Goal: Use online tool/utility: Utilize a website feature to perform a specific function

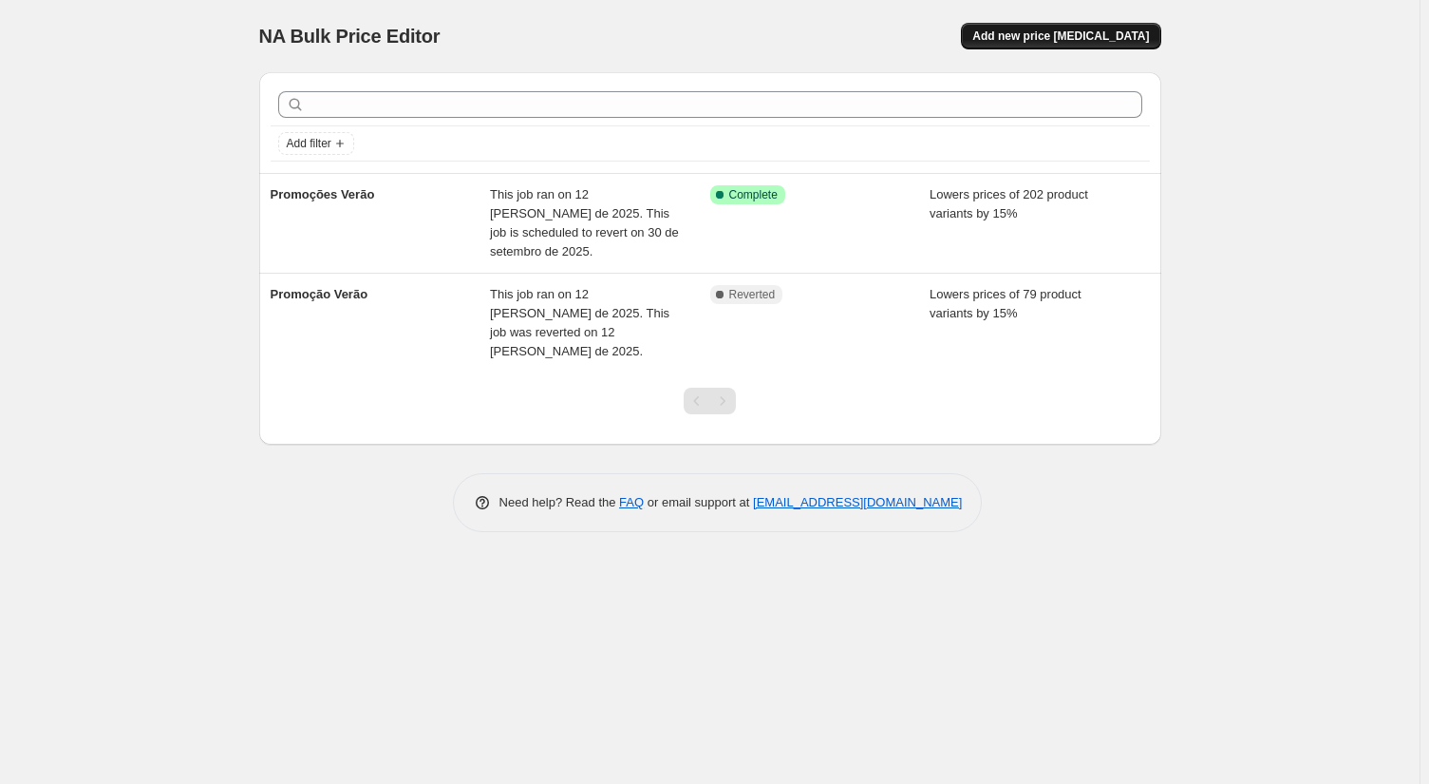
click at [1029, 30] on span "Add new price [MEDICAL_DATA]" at bounding box center [1061, 35] width 177 height 15
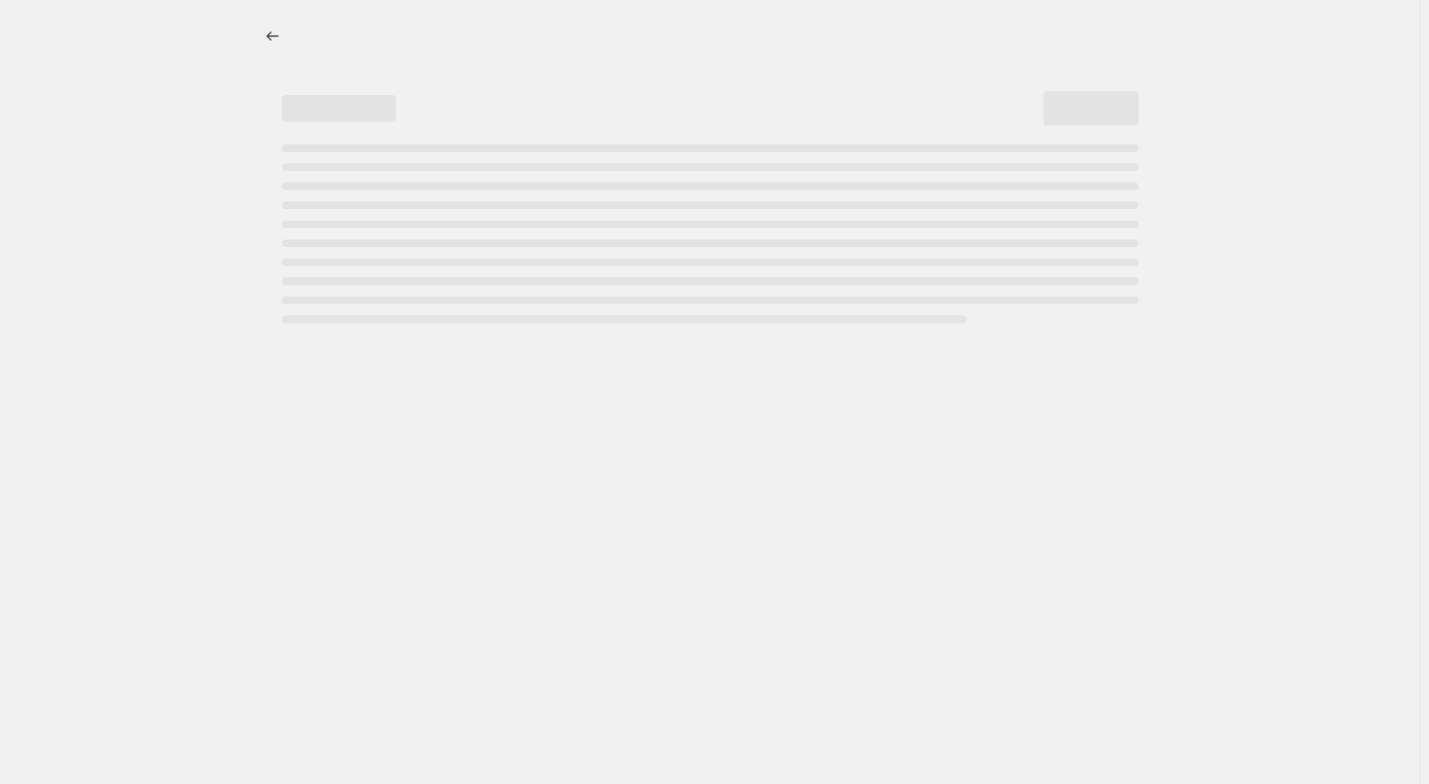
select select "percentage"
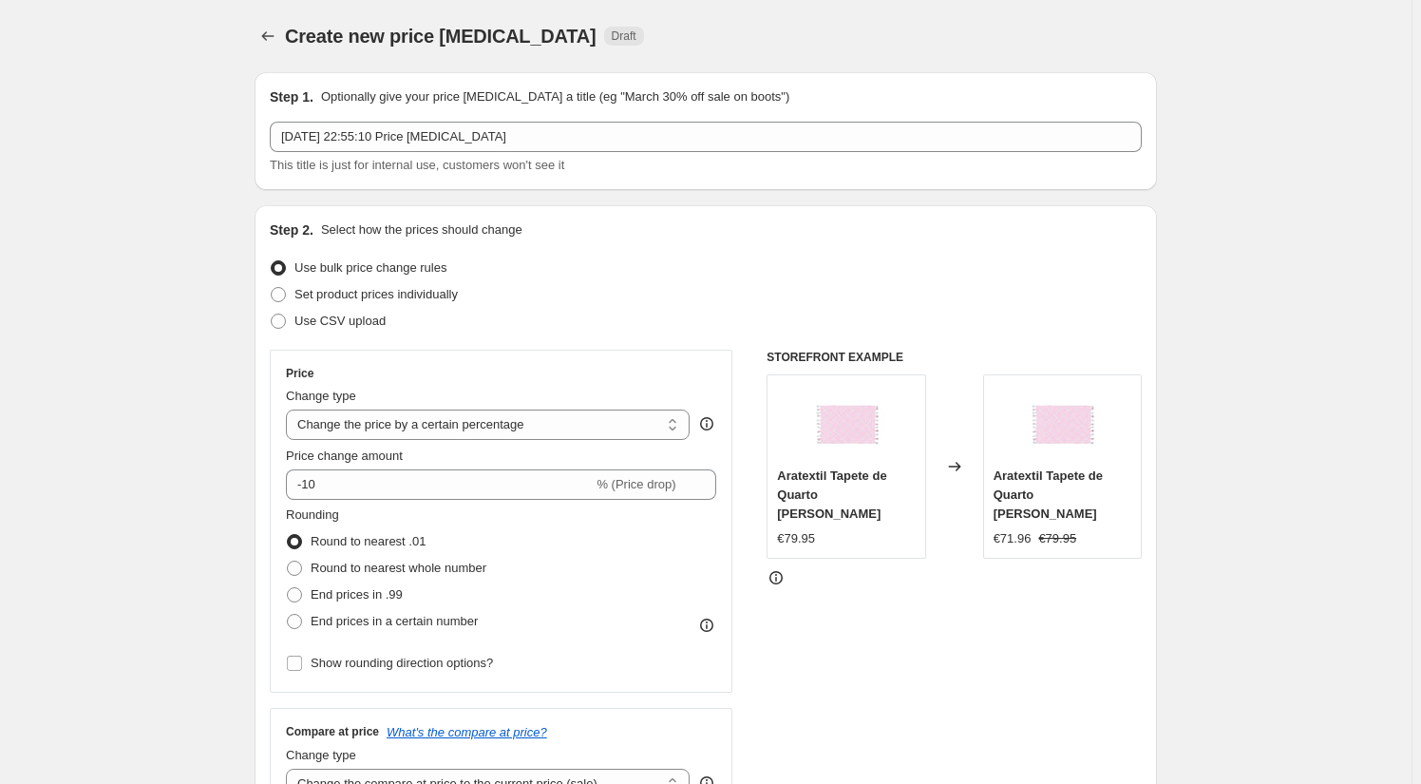
scroll to position [6, 0]
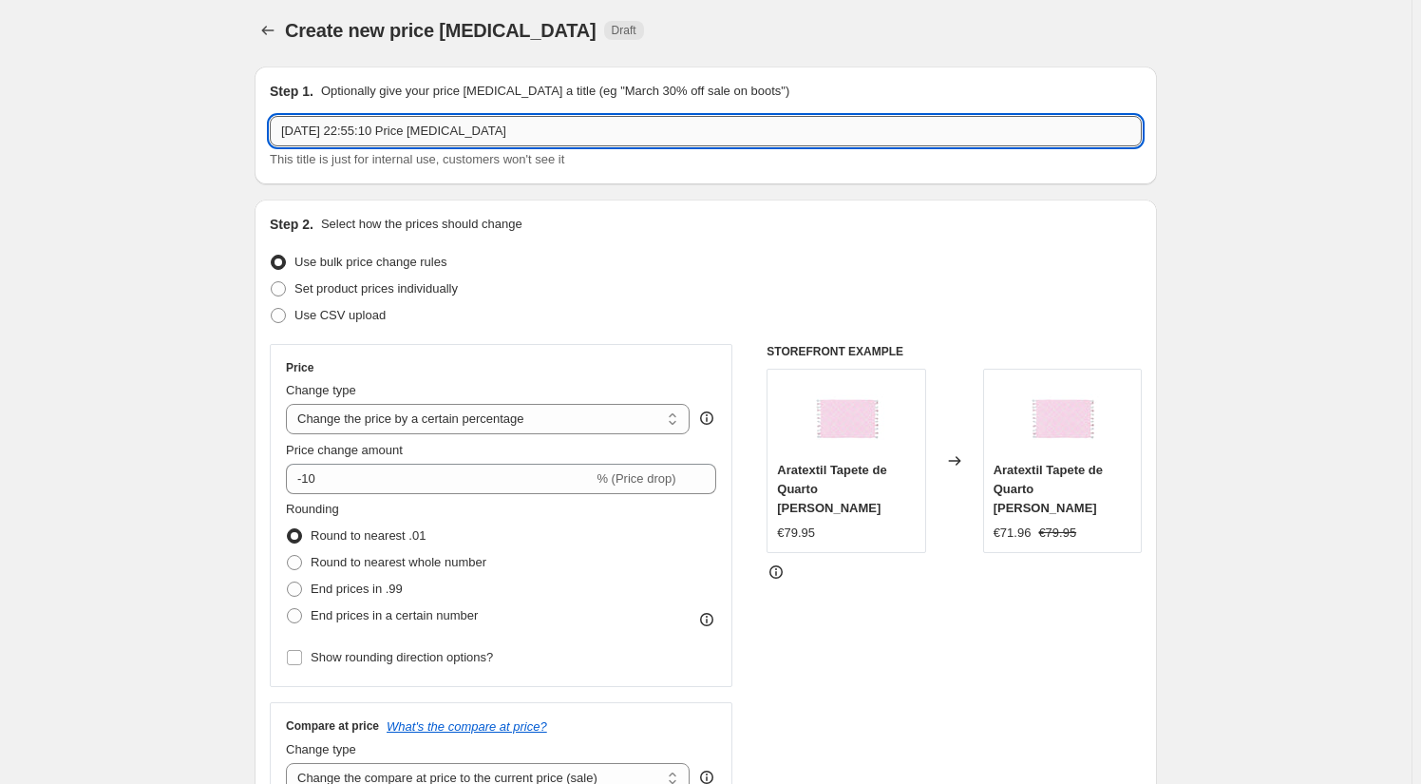
click at [740, 127] on input "[DATE] 22:55:10 Price [MEDICAL_DATA]" at bounding box center [706, 131] width 872 height 30
type input "S"
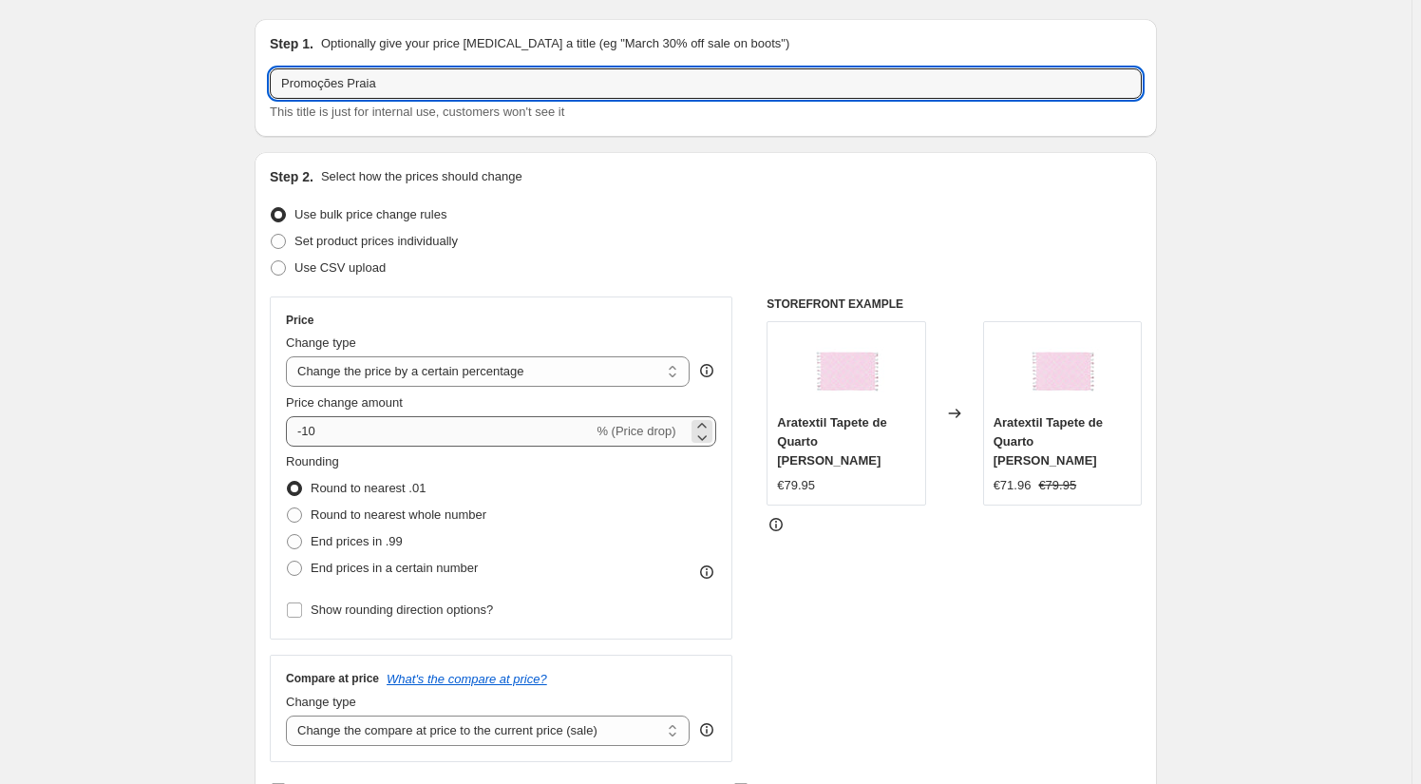
type input "Promoções Praia"
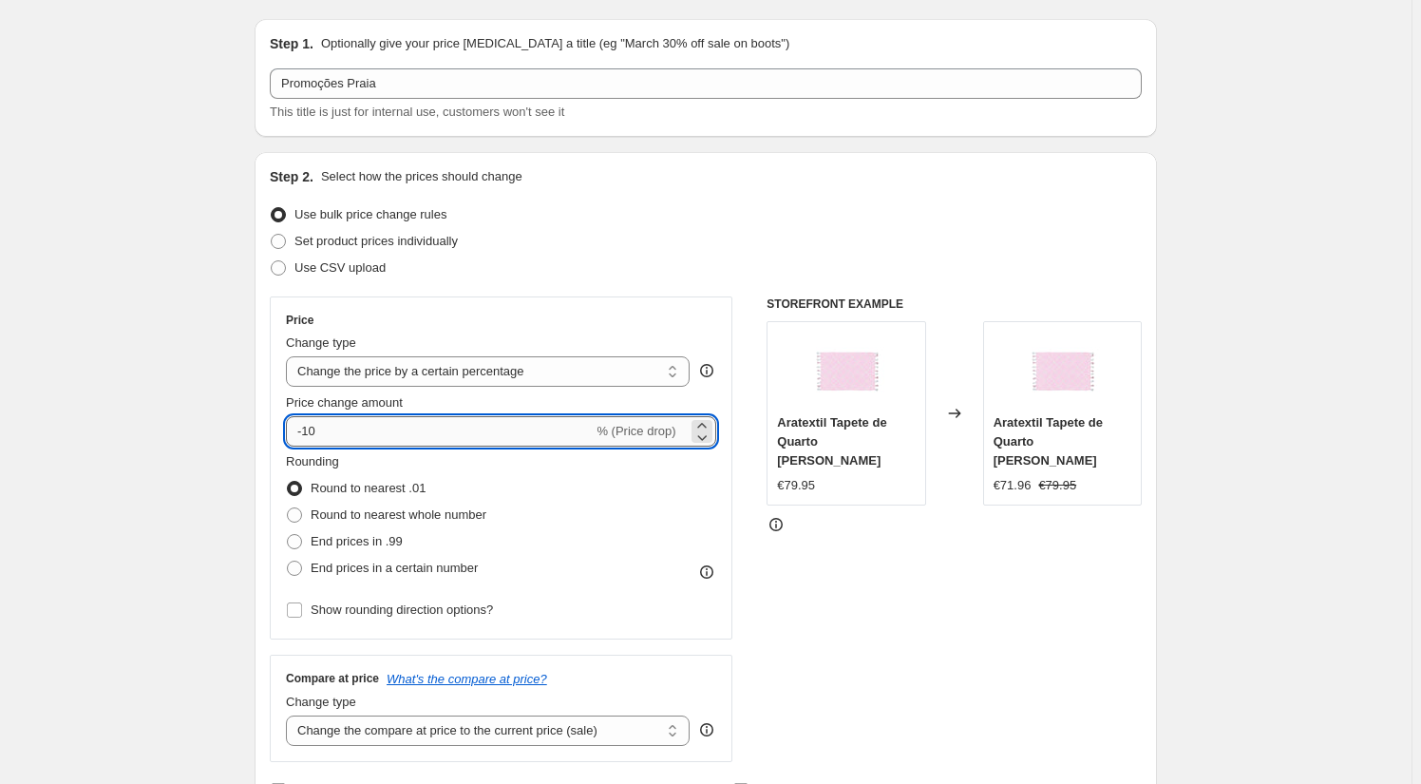
click at [533, 416] on input "-10" at bounding box center [439, 431] width 307 height 30
type input "-1"
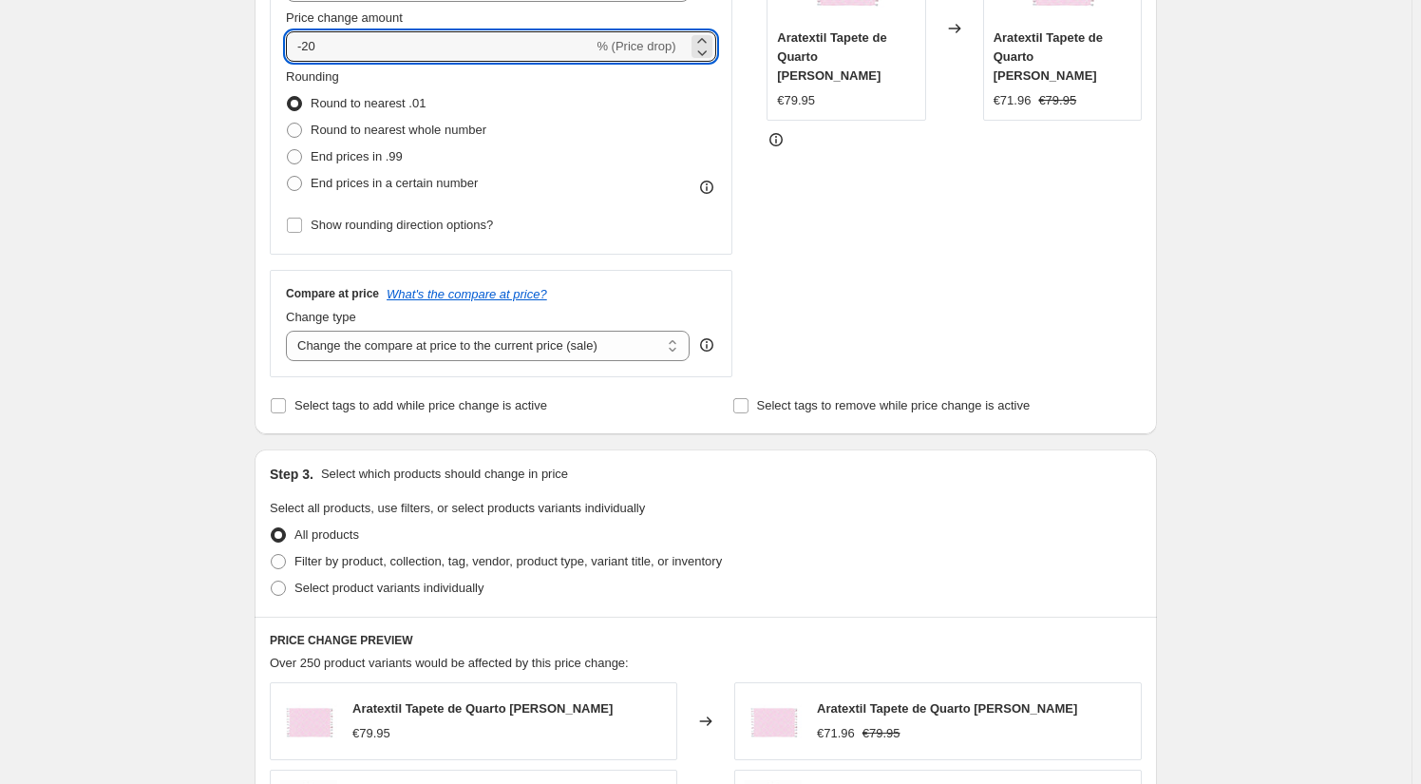
scroll to position [371, 0]
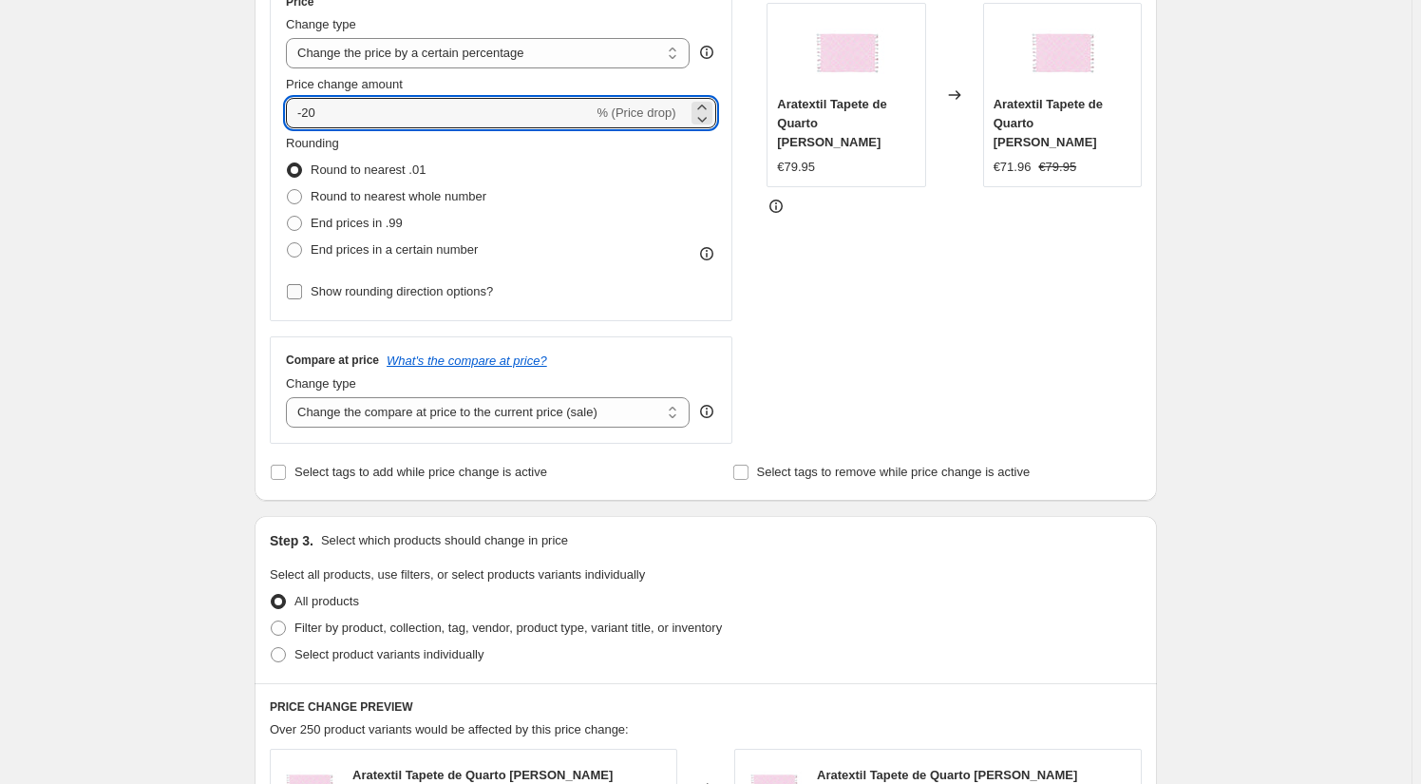
type input "-20"
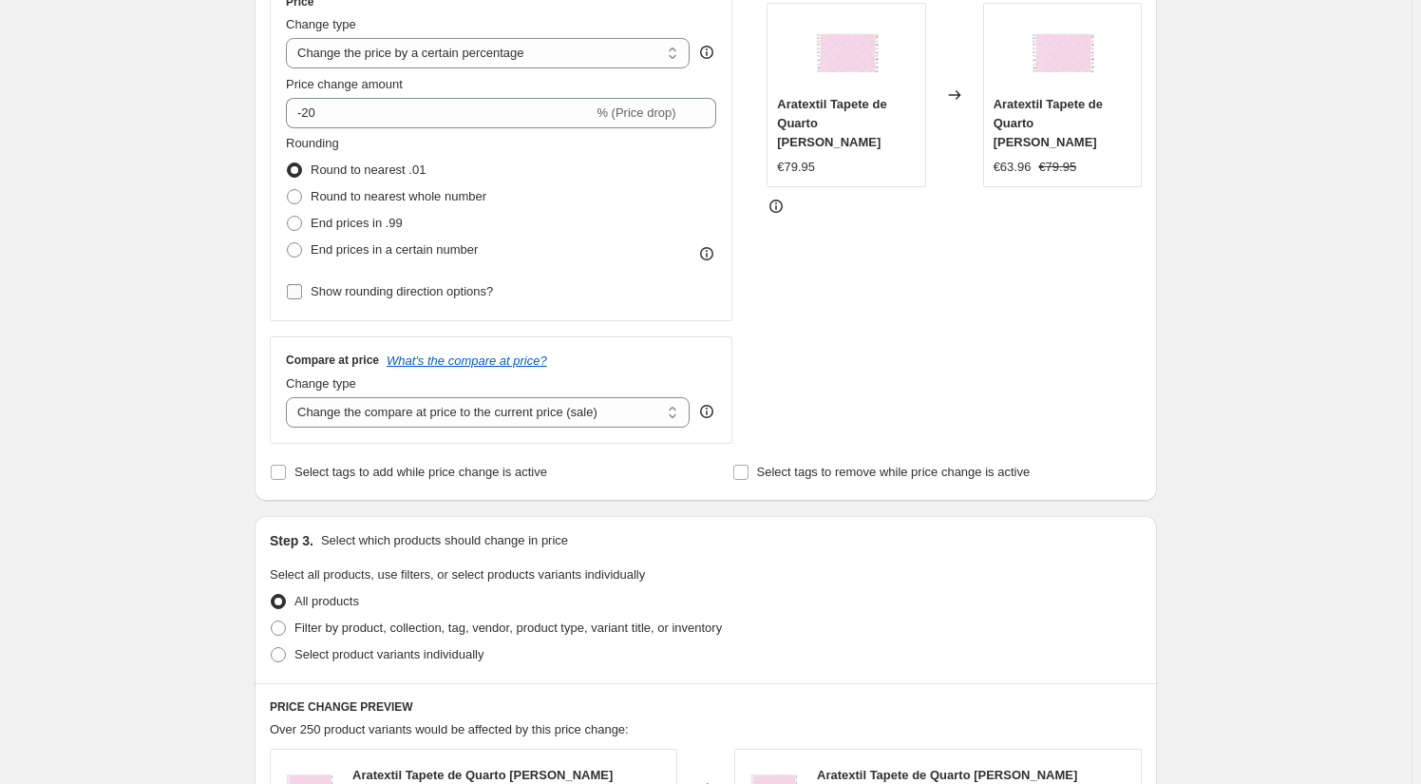
click at [302, 289] on input "Show rounding direction options?" at bounding box center [294, 291] width 15 height 15
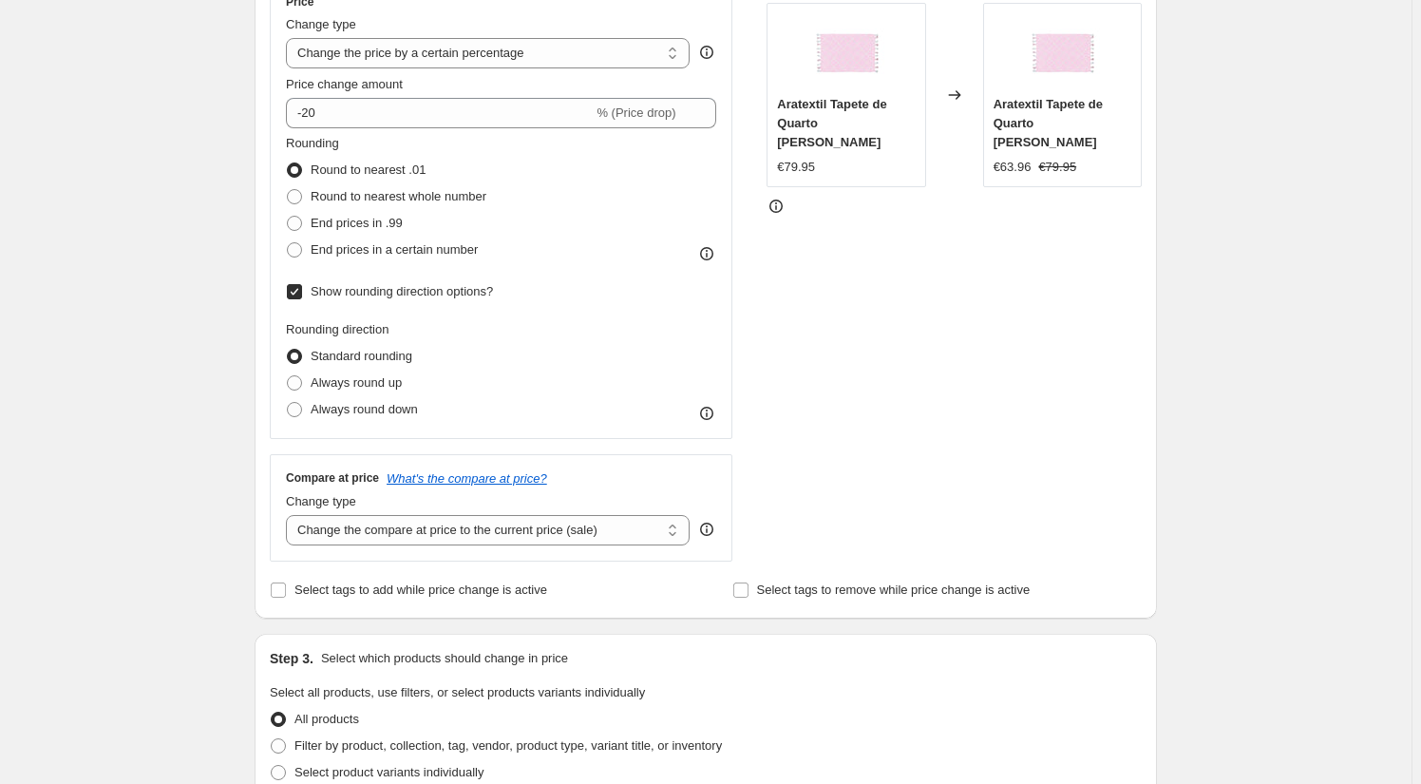
click at [302, 289] on input "Show rounding direction options?" at bounding box center [294, 291] width 15 height 15
checkbox input "false"
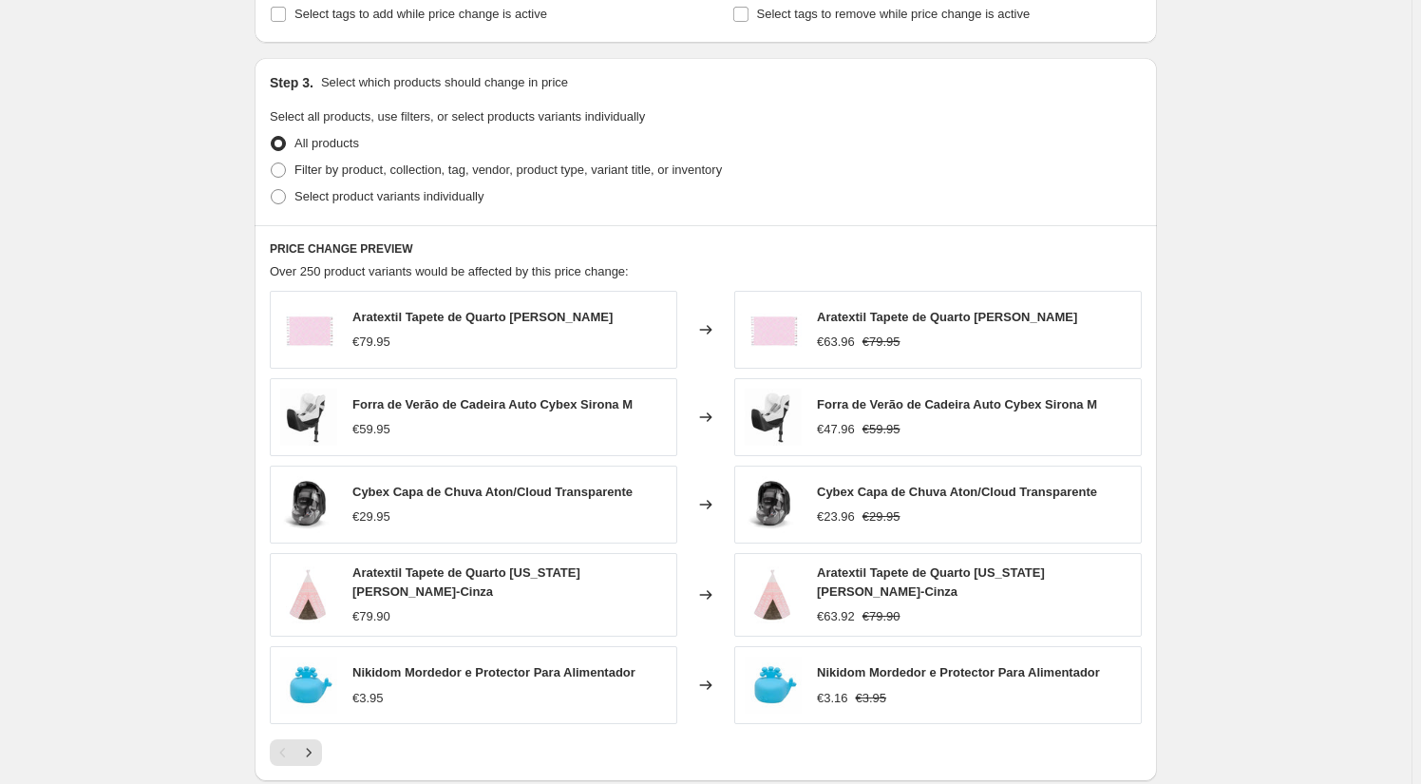
scroll to position [840, 0]
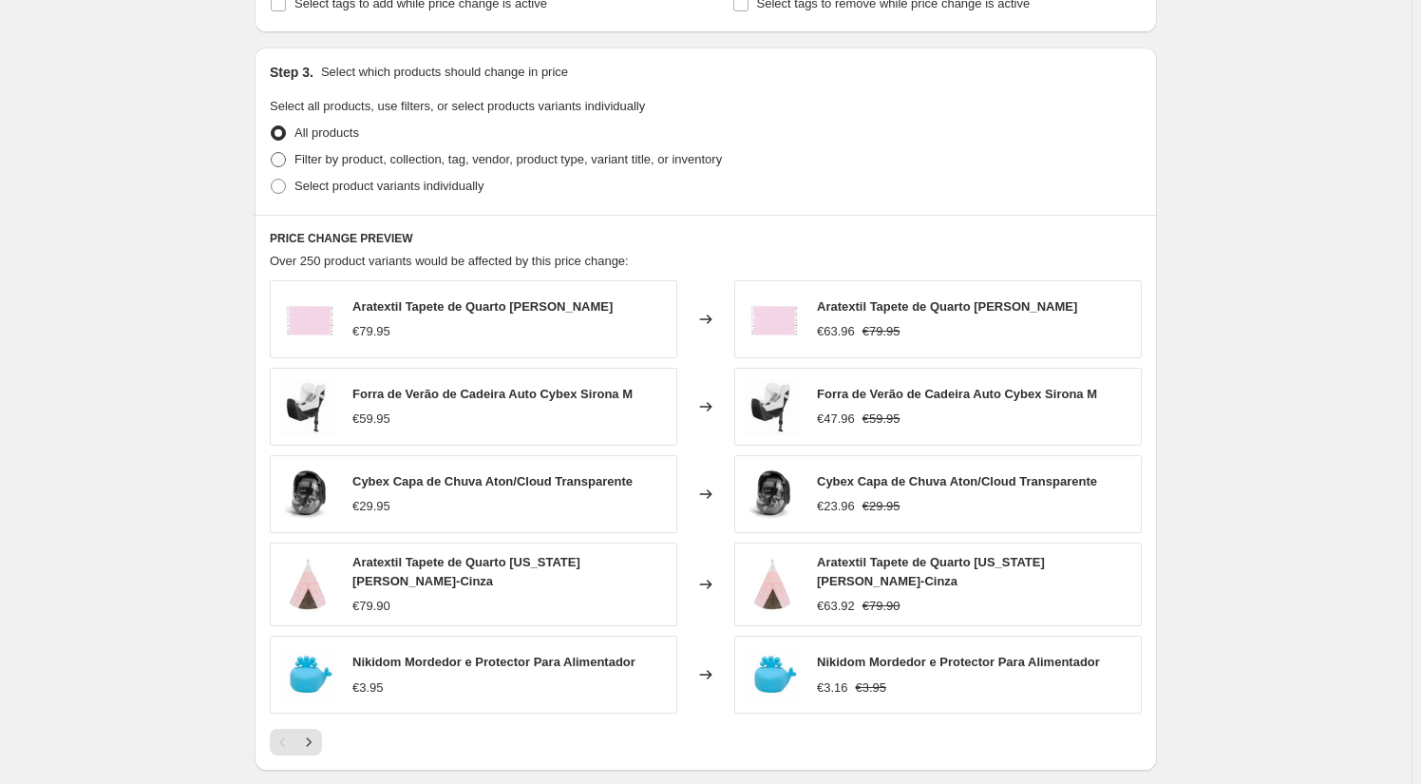
click at [321, 154] on span "Filter by product, collection, tag, vendor, product type, variant title, or inv…" at bounding box center [507, 159] width 427 height 14
click at [272, 153] on input "Filter by product, collection, tag, vendor, product type, variant title, or inv…" at bounding box center [271, 152] width 1 height 1
radio input "true"
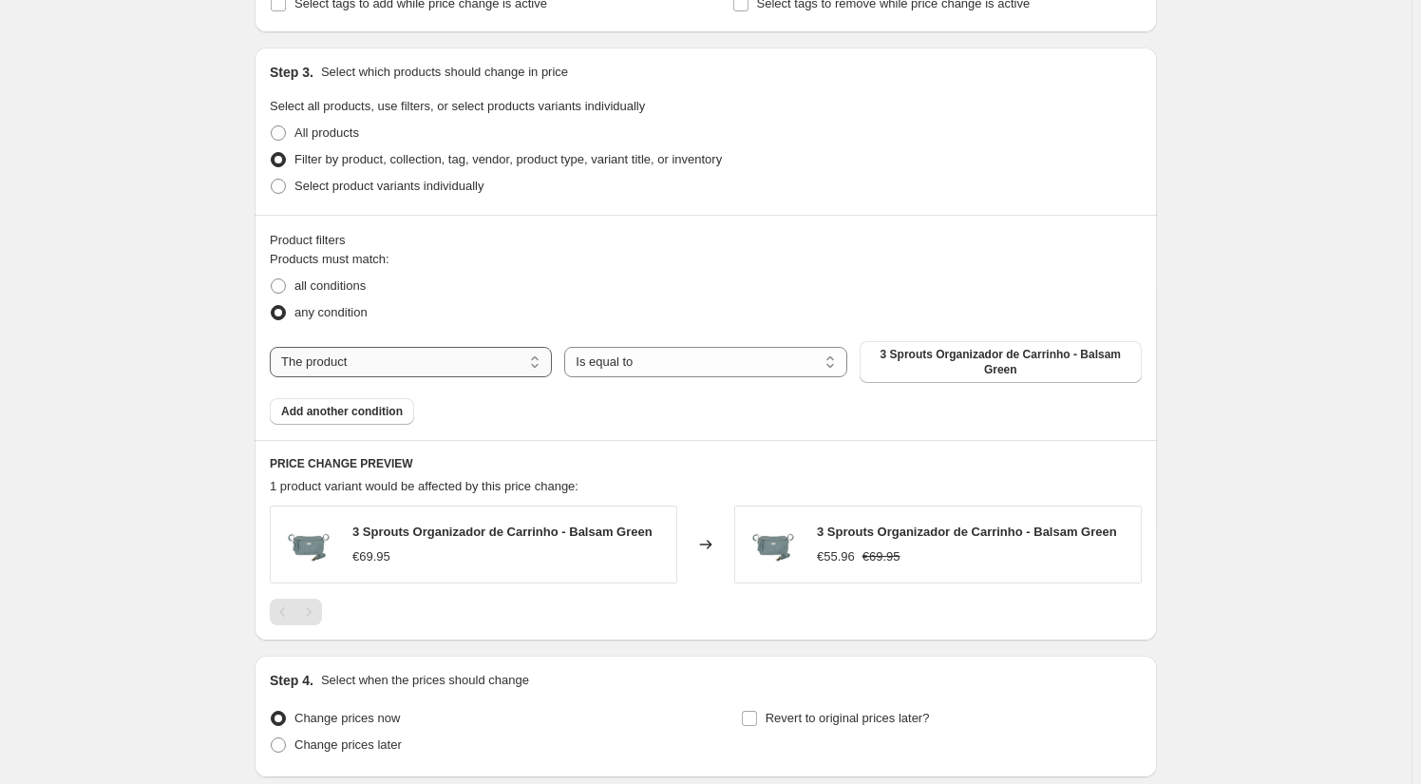
click at [506, 369] on select "The product The product's collection The product's tag The product's vendor The…" at bounding box center [411, 362] width 282 height 30
select select "collection"
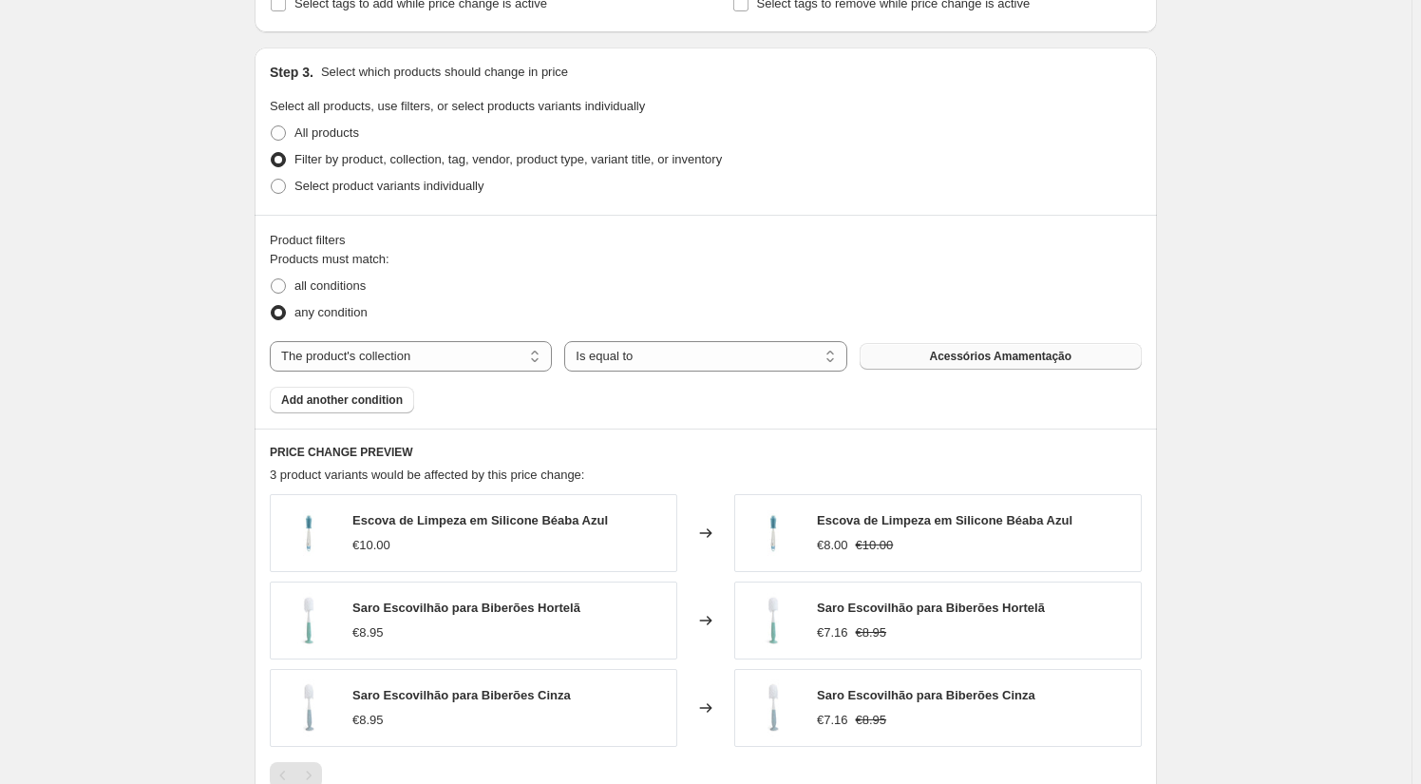
click at [930, 355] on button "Acessórios Amamentação" at bounding box center [1001, 356] width 282 height 27
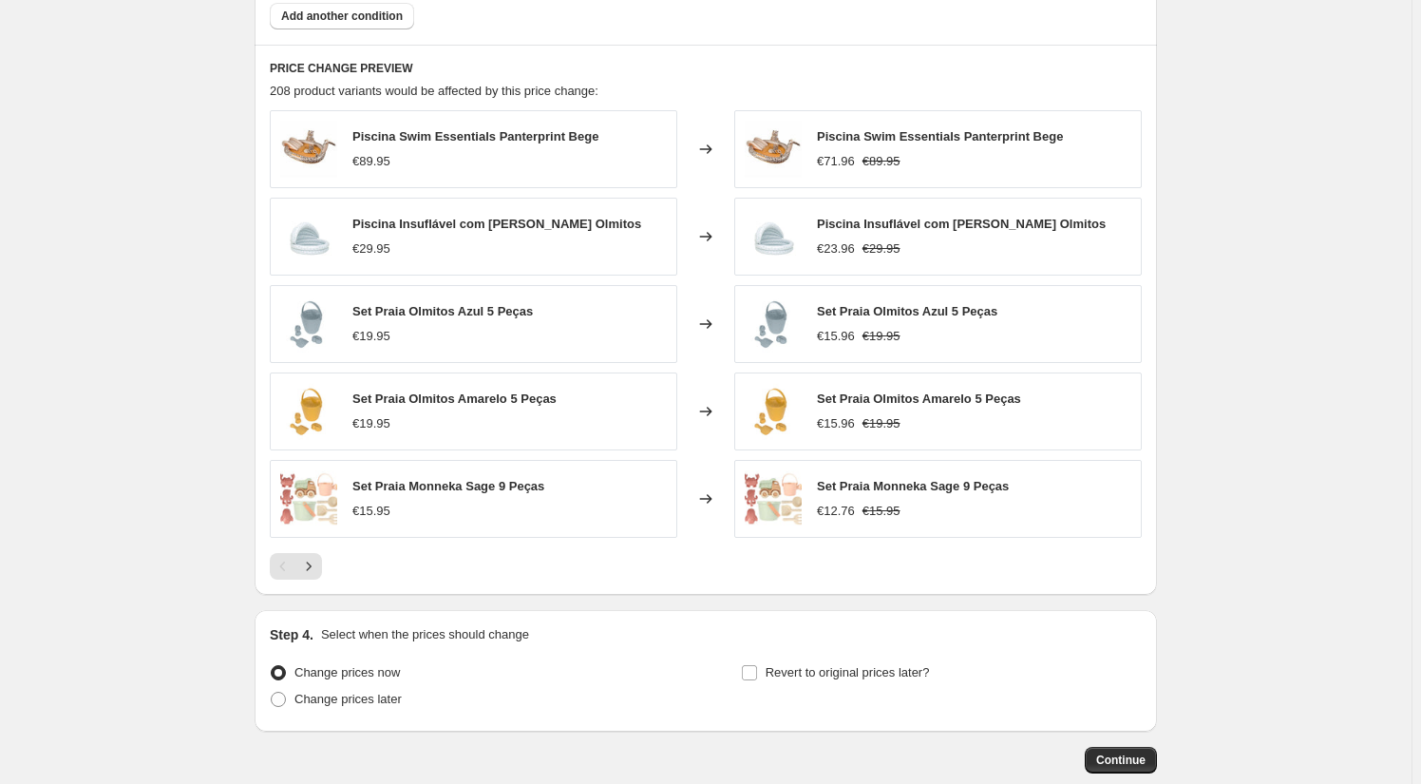
scroll to position [1328, 0]
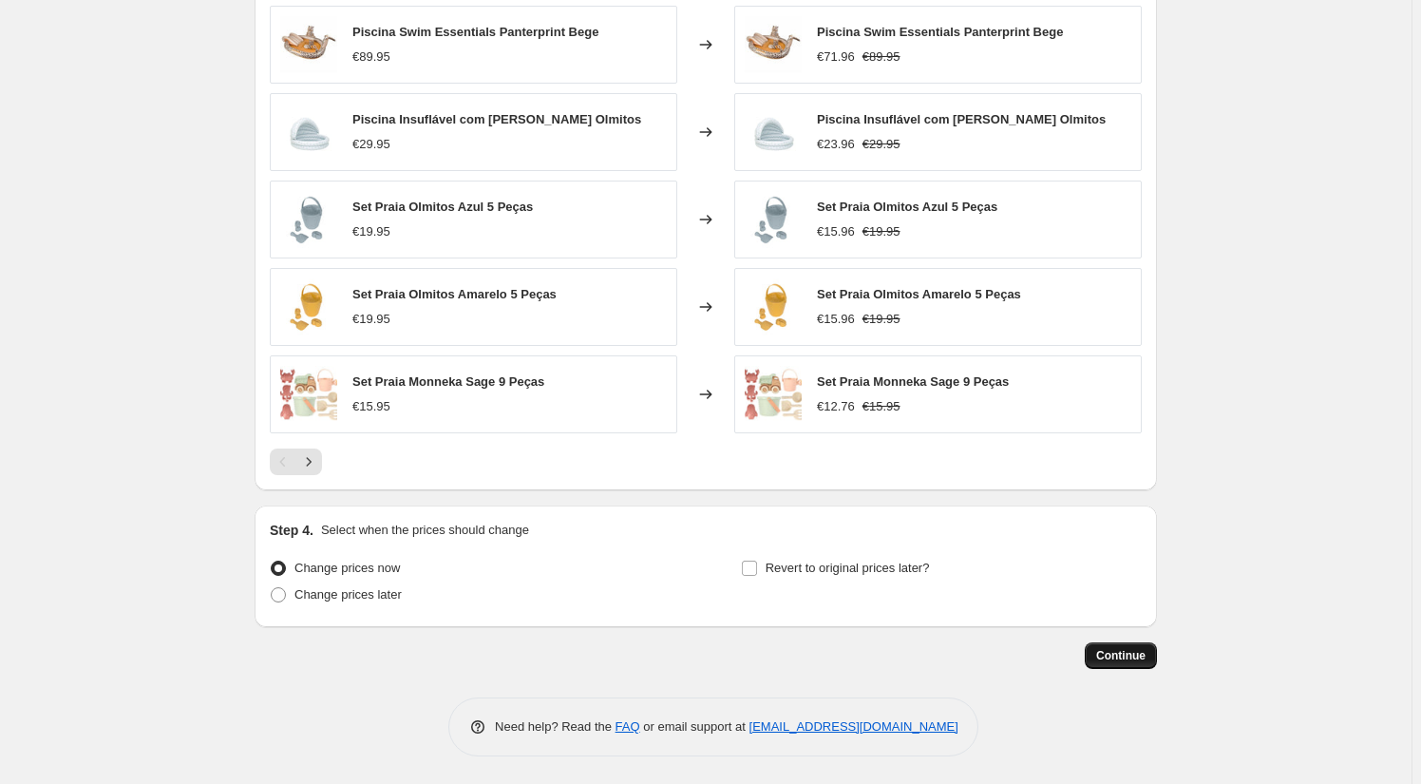
click at [1127, 653] on span "Continue" at bounding box center [1120, 655] width 49 height 15
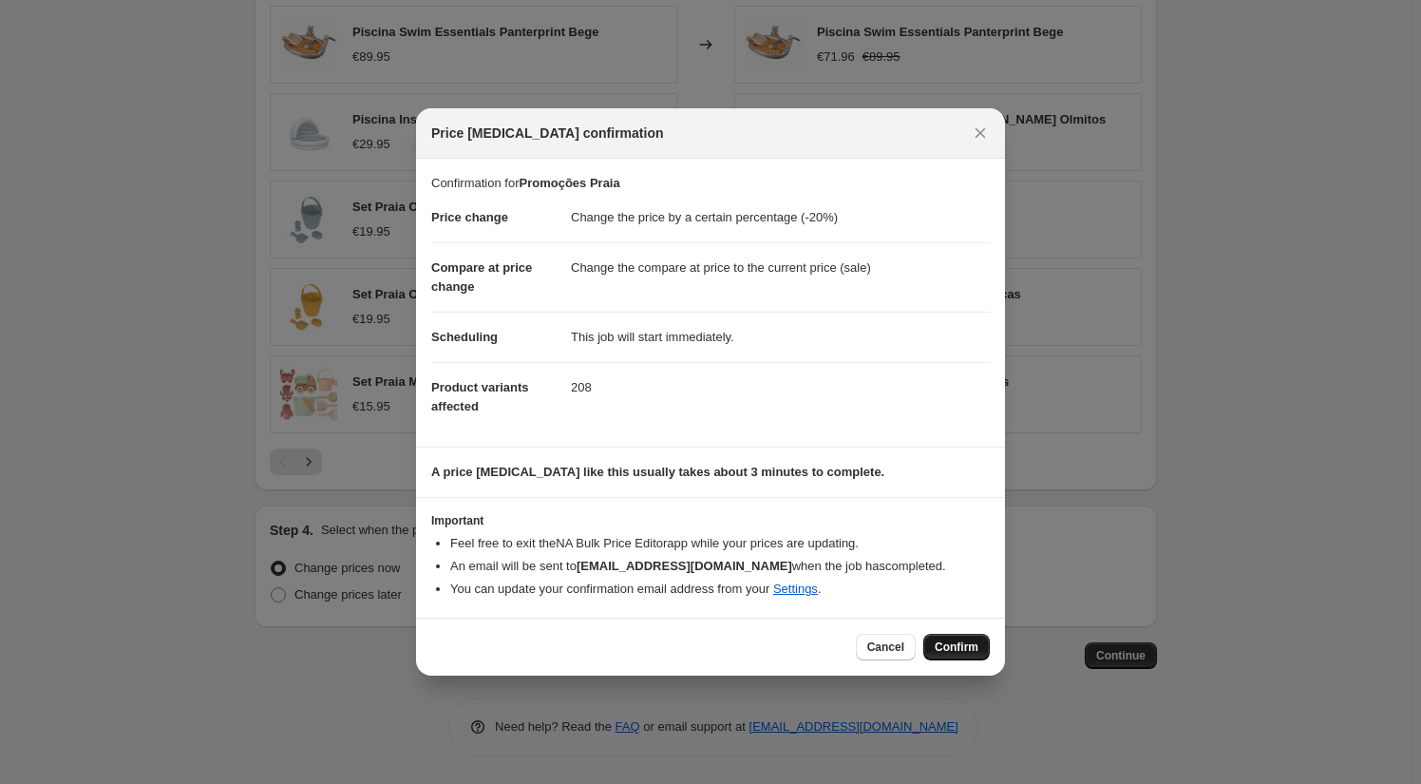
click at [955, 650] on span "Confirm" at bounding box center [957, 646] width 44 height 15
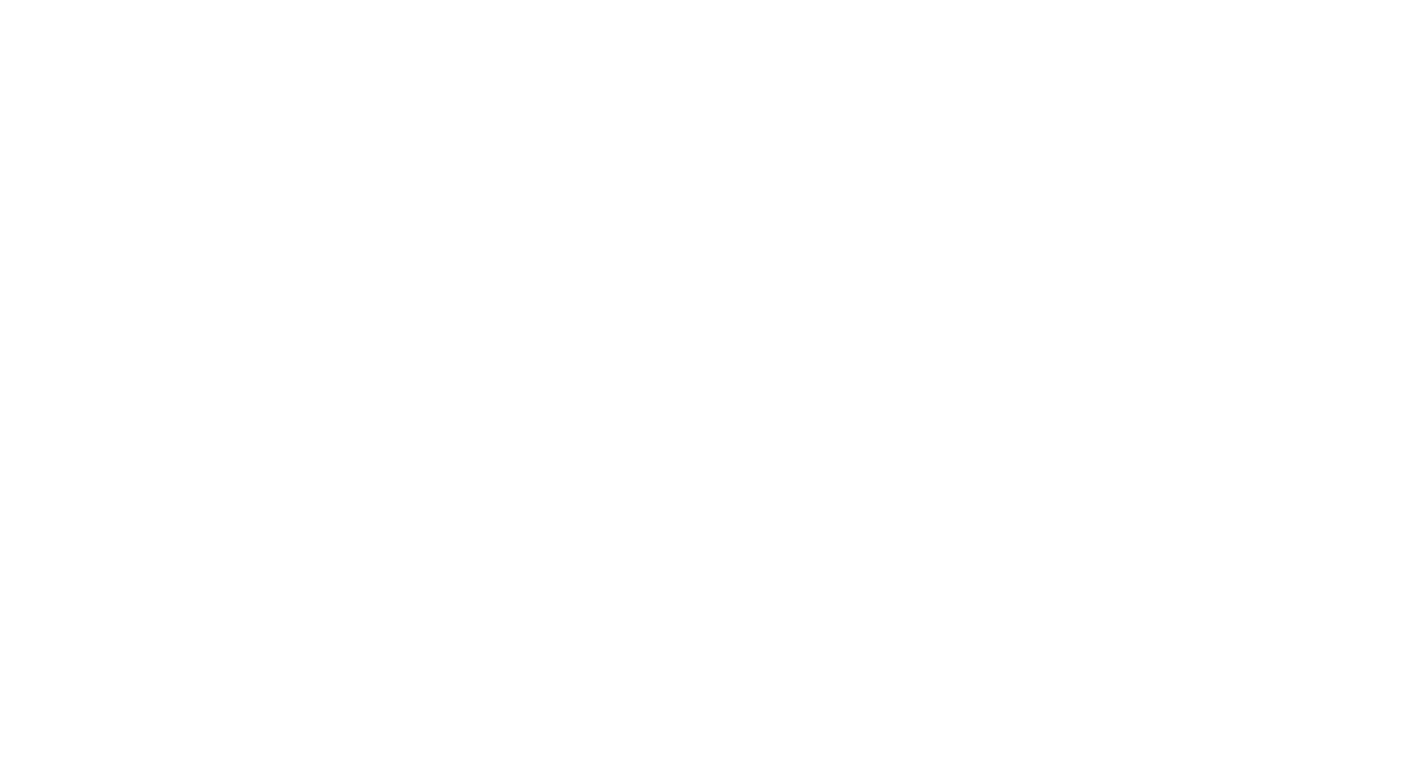
select select "percentage"
select select "collection"
